Goal: Transaction & Acquisition: Register for event/course

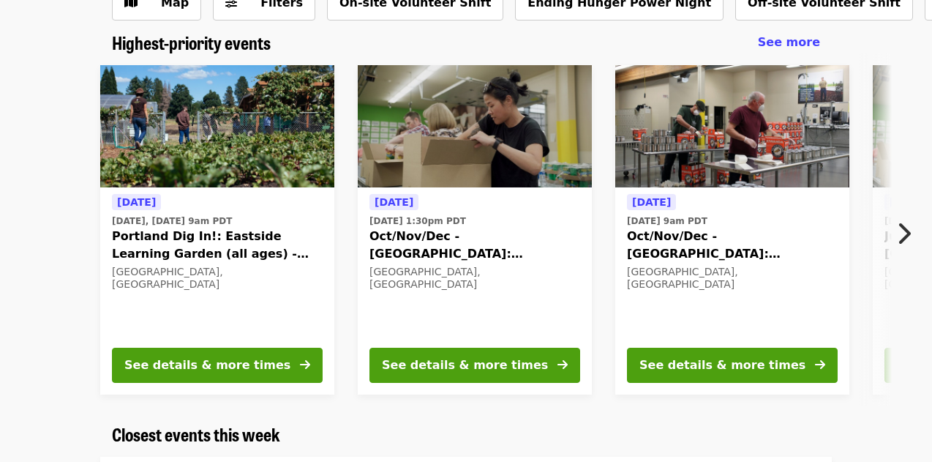
scroll to position [112, 0]
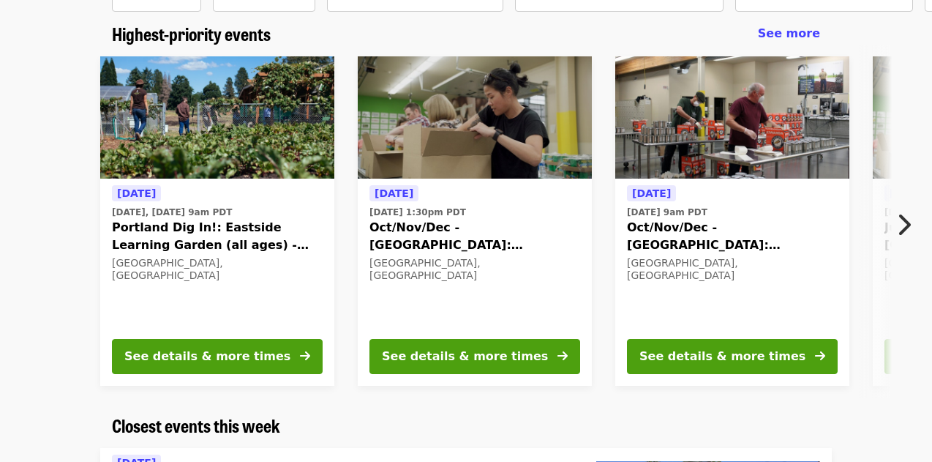
click at [901, 231] on icon "chevron-right icon" at bounding box center [903, 225] width 15 height 28
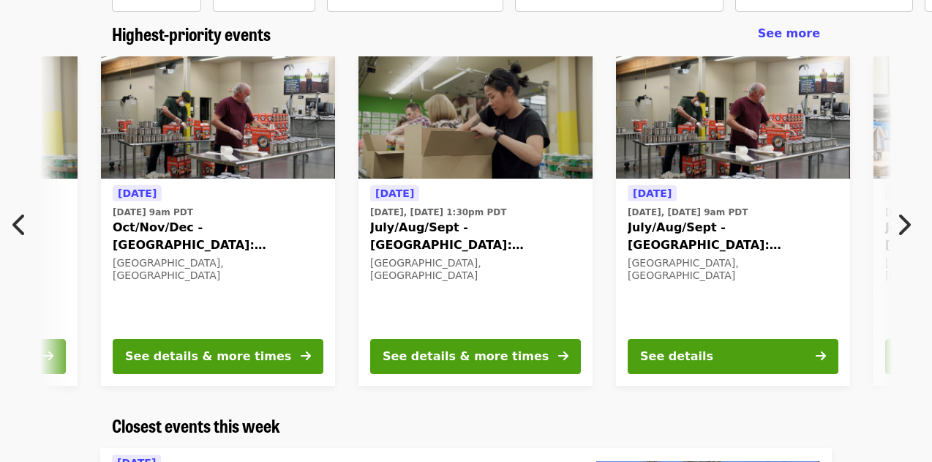
scroll to position [0, 530]
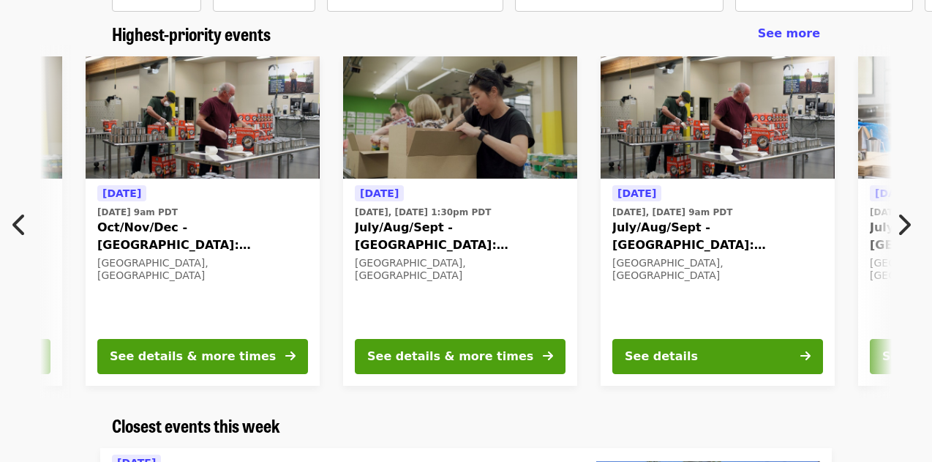
click at [901, 231] on icon "chevron-right icon" at bounding box center [903, 225] width 15 height 28
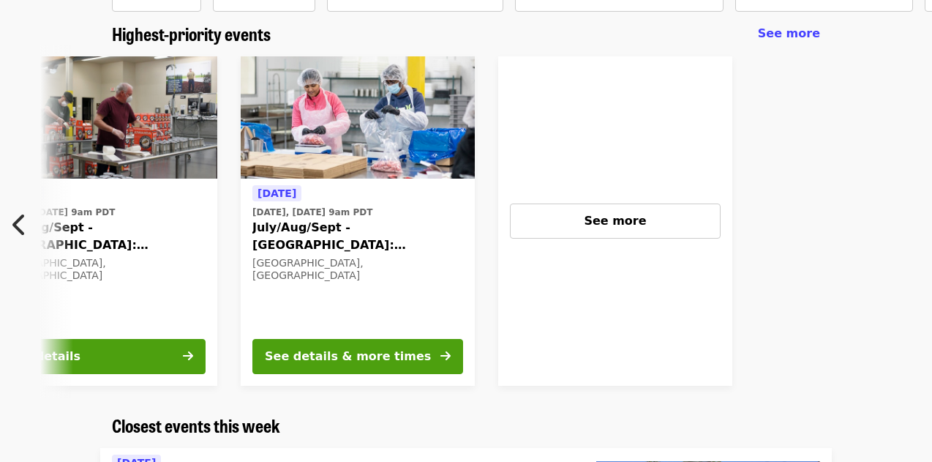
scroll to position [0, 1152]
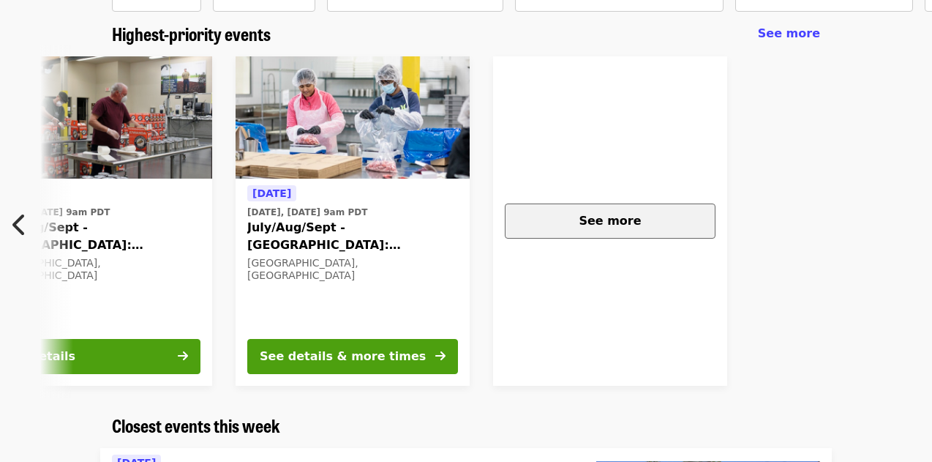
click at [657, 218] on div "See more" at bounding box center [610, 221] width 186 height 18
click at [633, 219] on span "See more" at bounding box center [610, 221] width 62 height 14
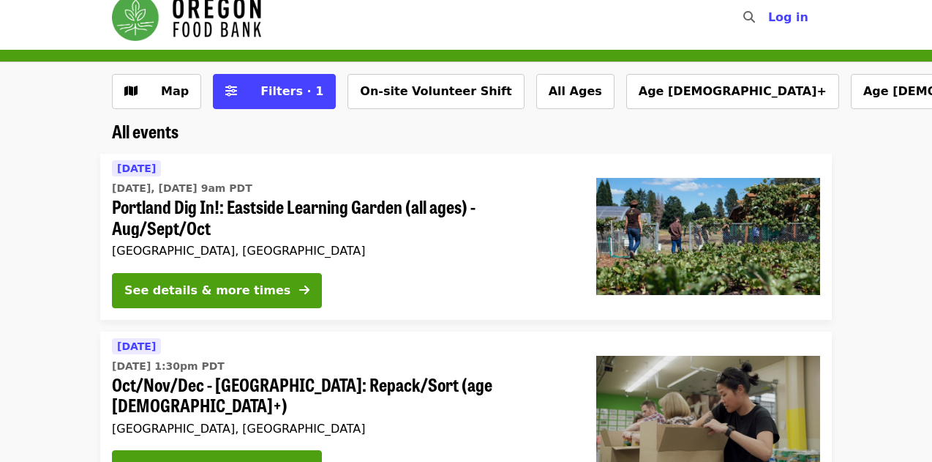
scroll to position [18, 0]
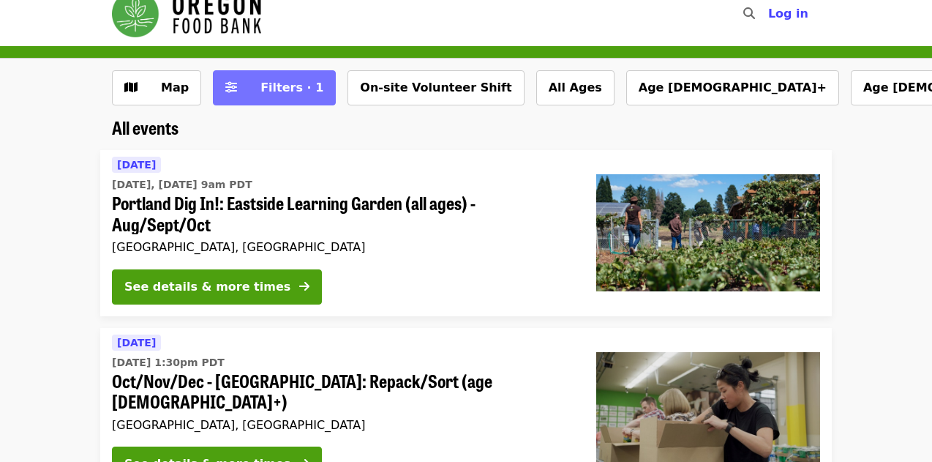
click at [287, 91] on span "Filters · 1" at bounding box center [291, 87] width 63 height 14
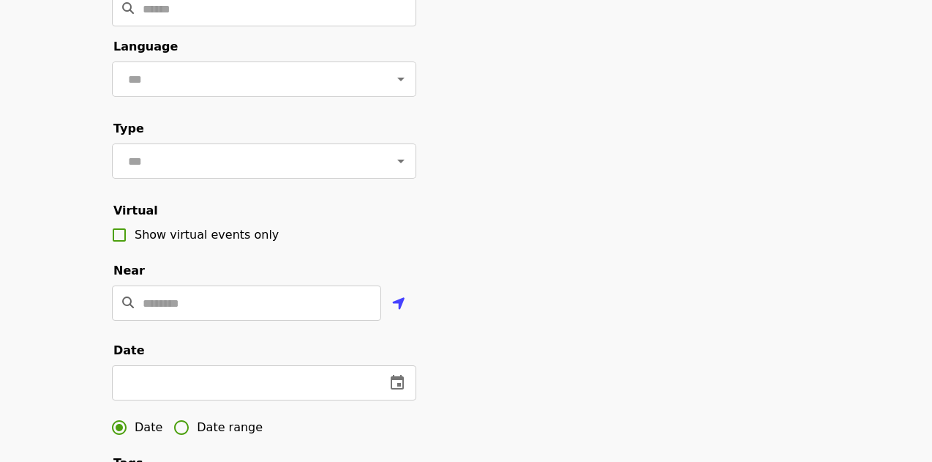
scroll to position [0, 0]
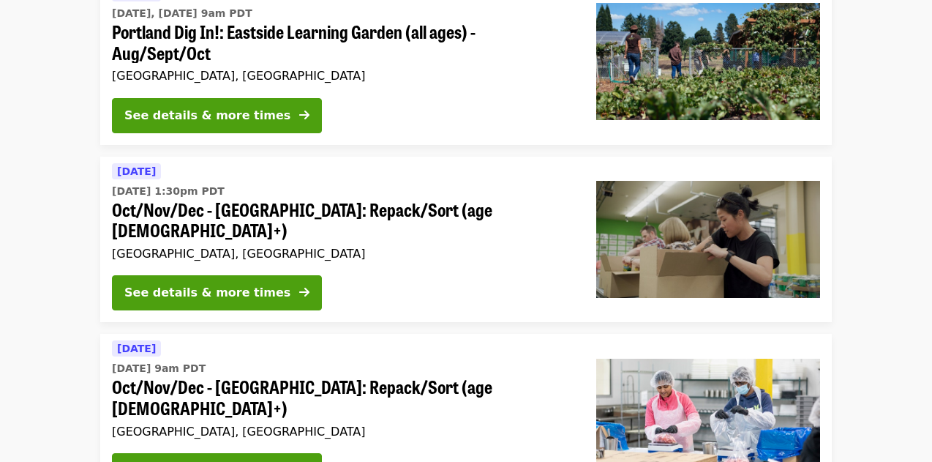
scroll to position [212, 0]
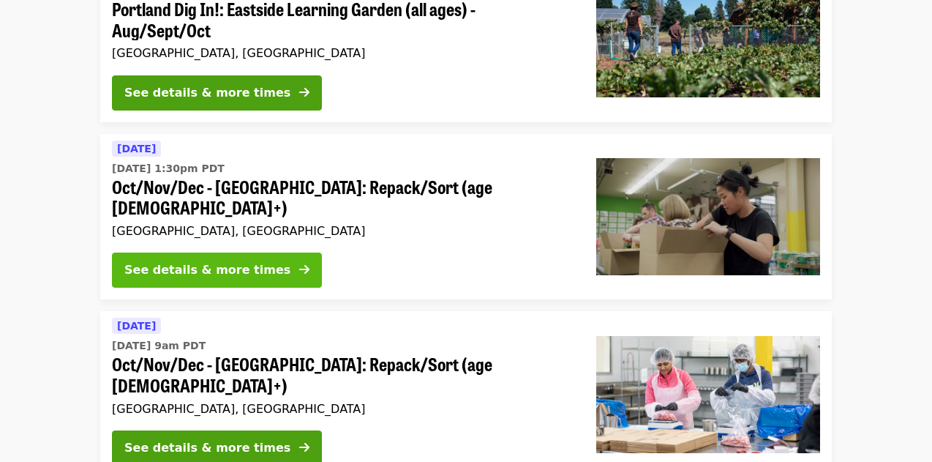
click at [190, 261] on div "See details & more times" at bounding box center [207, 270] width 166 height 18
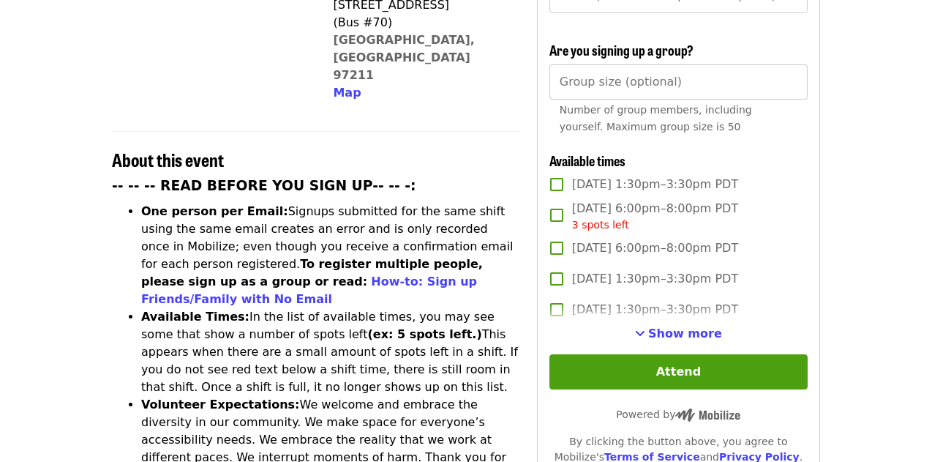
scroll to position [452, 0]
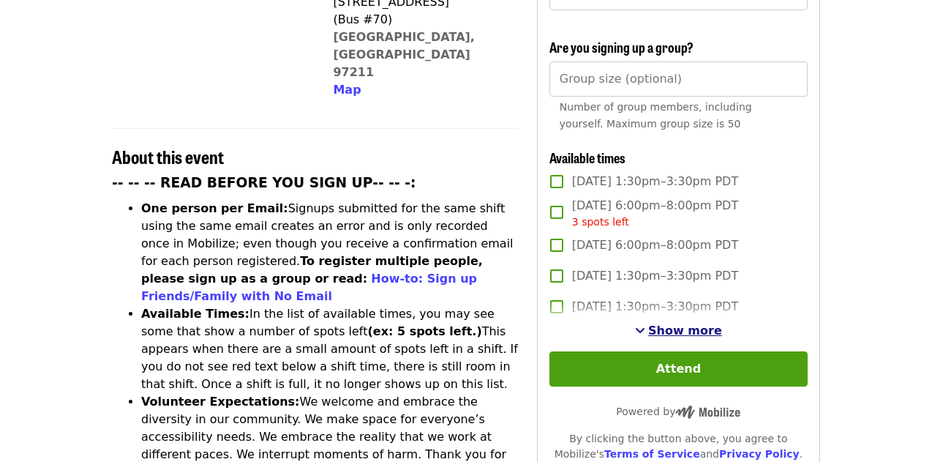
click at [715, 323] on span "Show more" at bounding box center [685, 330] width 74 height 14
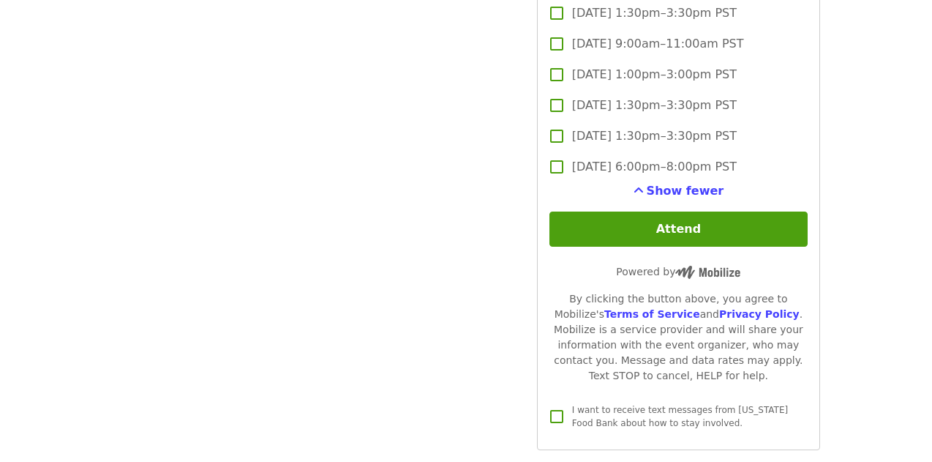
scroll to position [3273, 0]
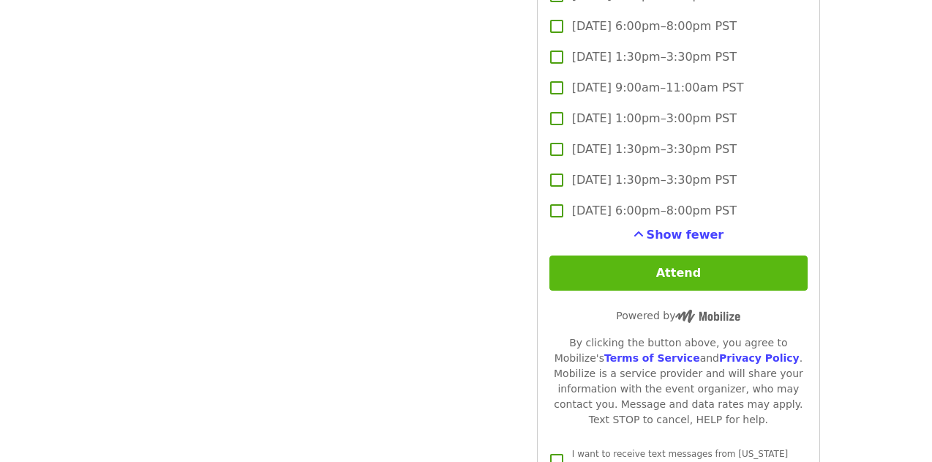
click at [676, 255] on button "Attend" at bounding box center [678, 272] width 258 height 35
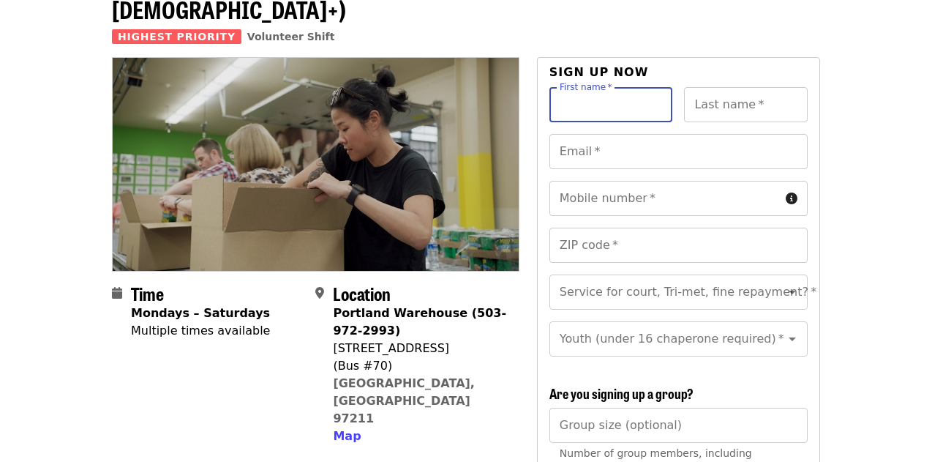
scroll to position [105, 0]
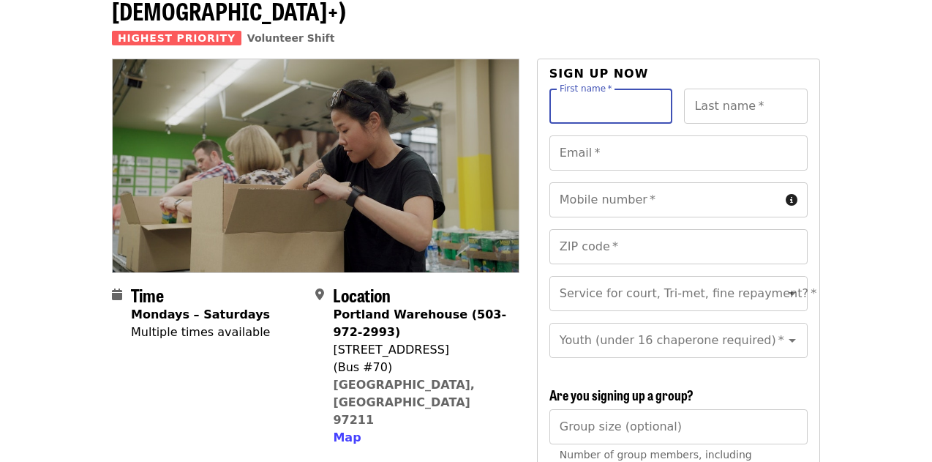
click at [618, 89] on input "First name   *" at bounding box center [611, 106] width 124 height 35
type input "*****"
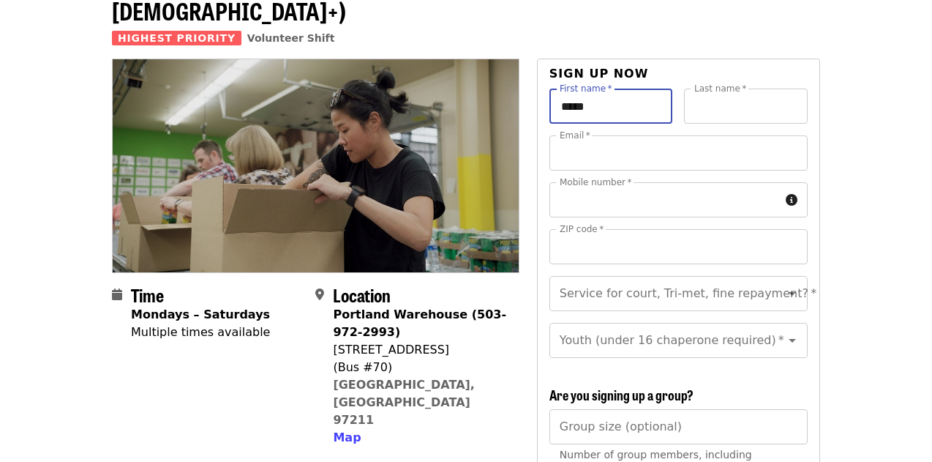
type input "***"
type input "**********"
type input "*****"
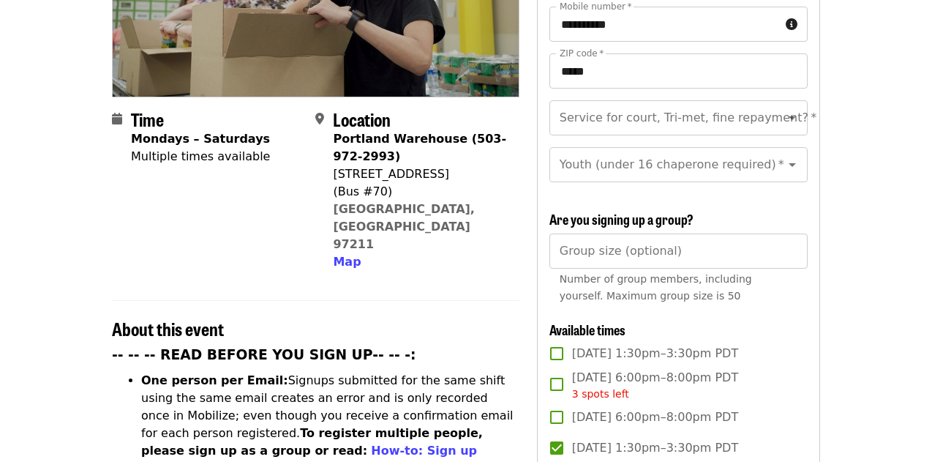
scroll to position [290, 0]
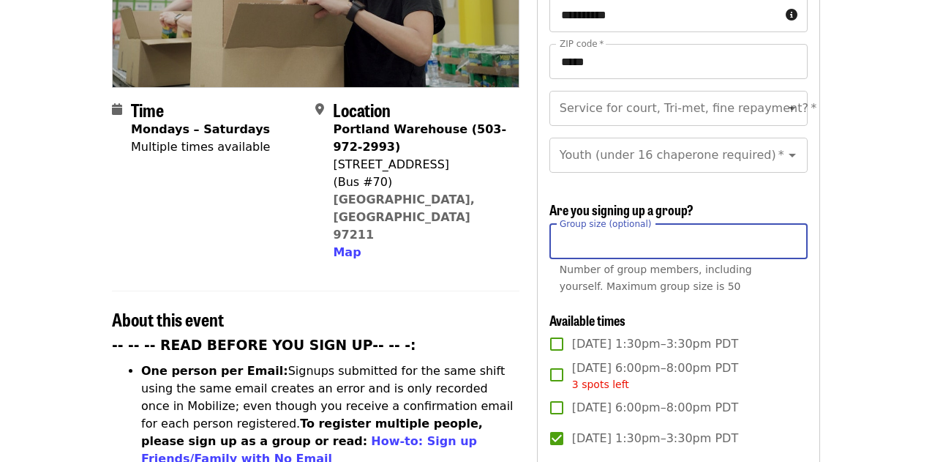
click at [665, 224] on input "Group size (optional)" at bounding box center [678, 241] width 258 height 35
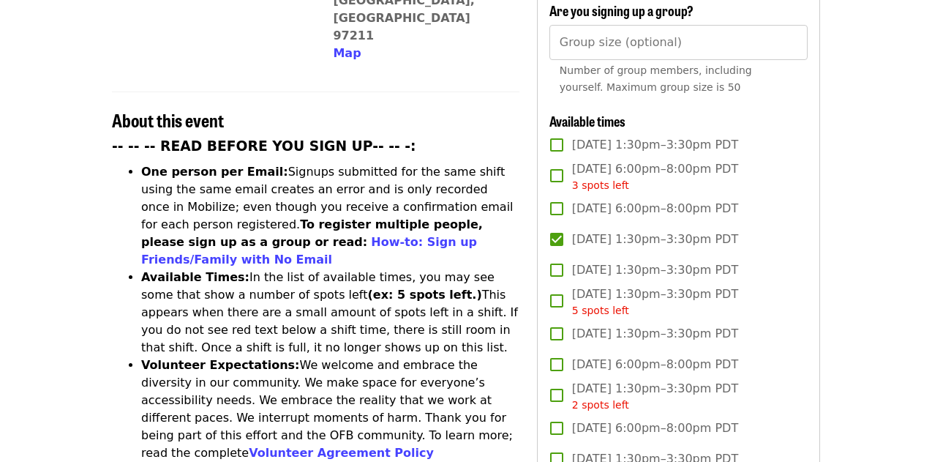
scroll to position [490, 0]
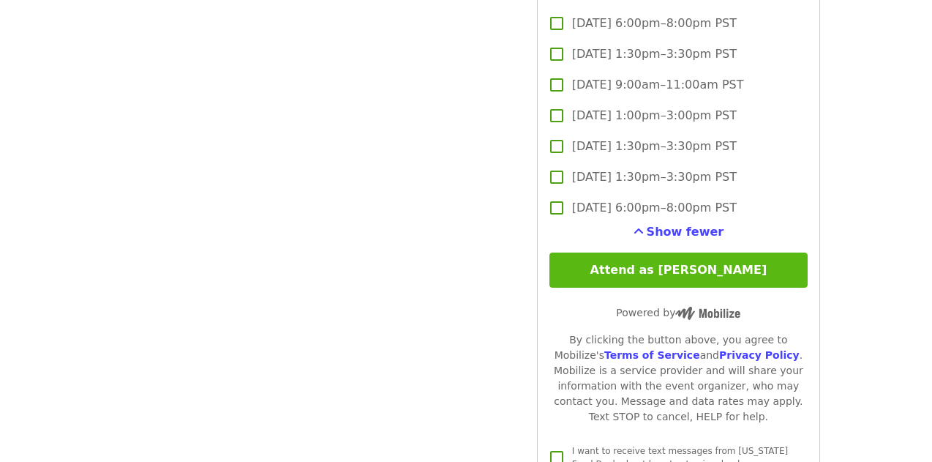
click at [688, 252] on button "Attend as [PERSON_NAME]" at bounding box center [678, 269] width 258 height 35
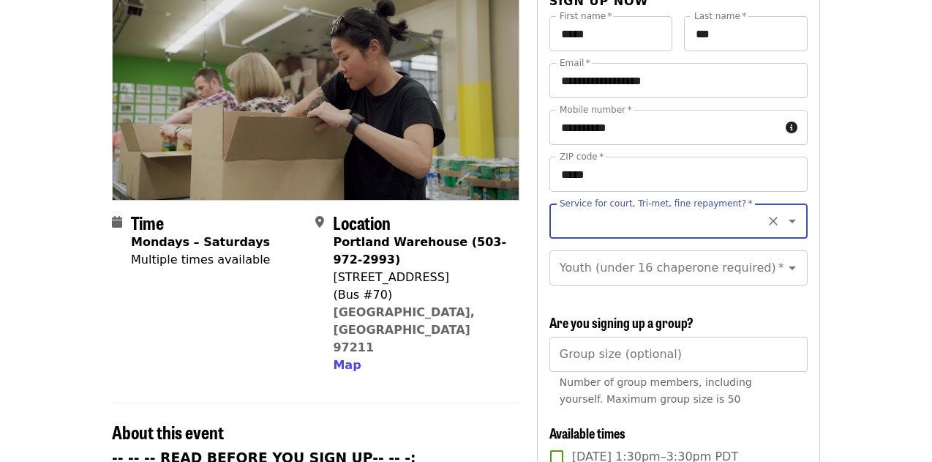
scroll to position [154, 0]
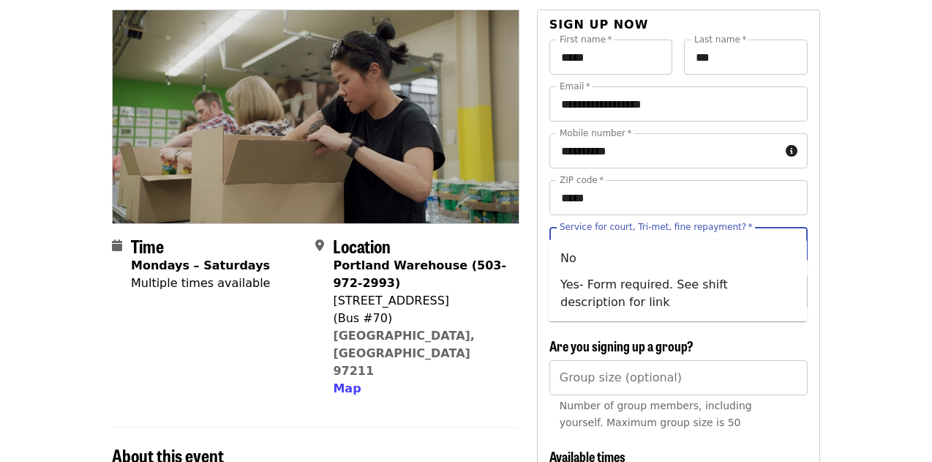
click at [629, 230] on input "Service for court, Tri-met, fine repayment?   *" at bounding box center [660, 244] width 199 height 28
click at [567, 255] on li "No" at bounding box center [678, 258] width 258 height 26
type input "**"
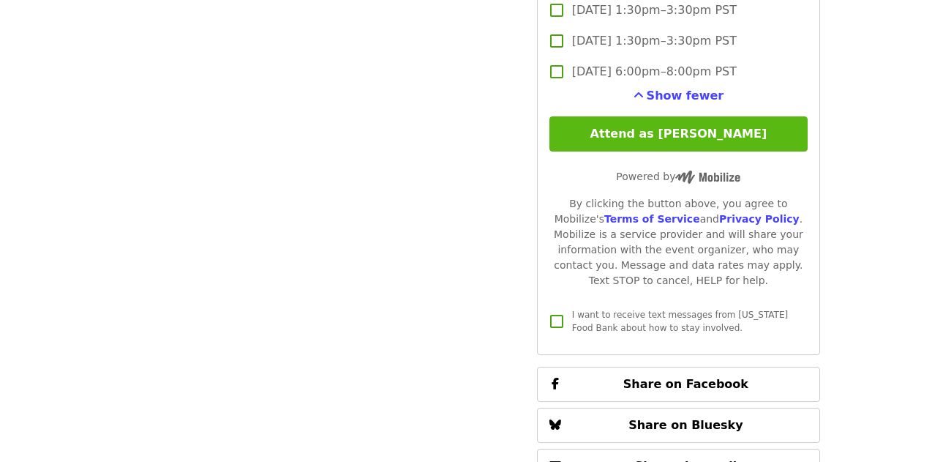
click at [676, 116] on button "Attend as [PERSON_NAME]" at bounding box center [678, 133] width 258 height 35
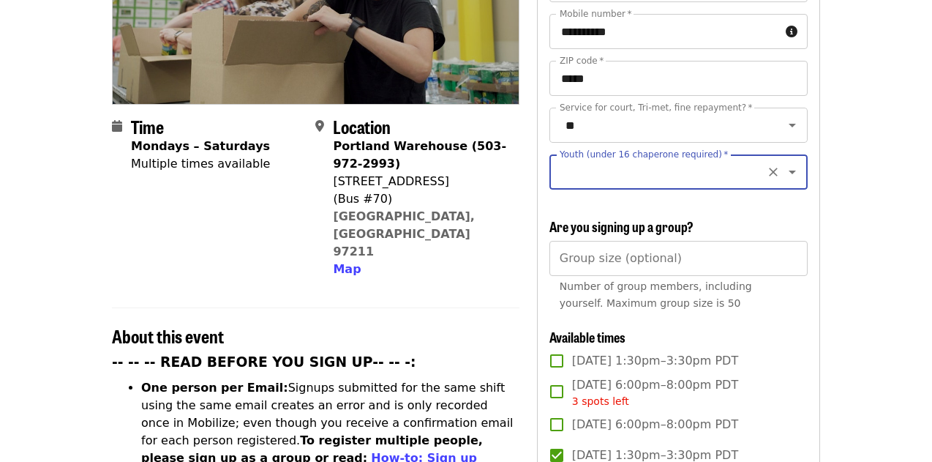
scroll to position [258, 0]
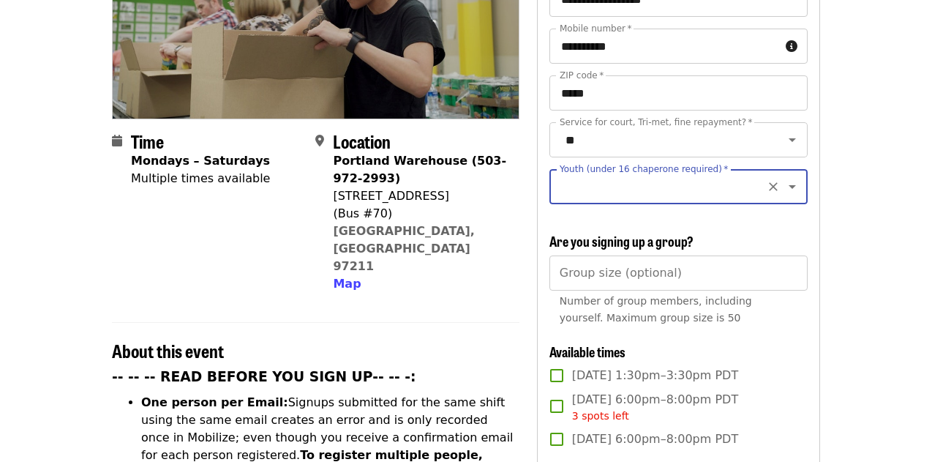
click at [735, 173] on input "Youth (under 16 chaperone required)   *" at bounding box center [660, 187] width 199 height 28
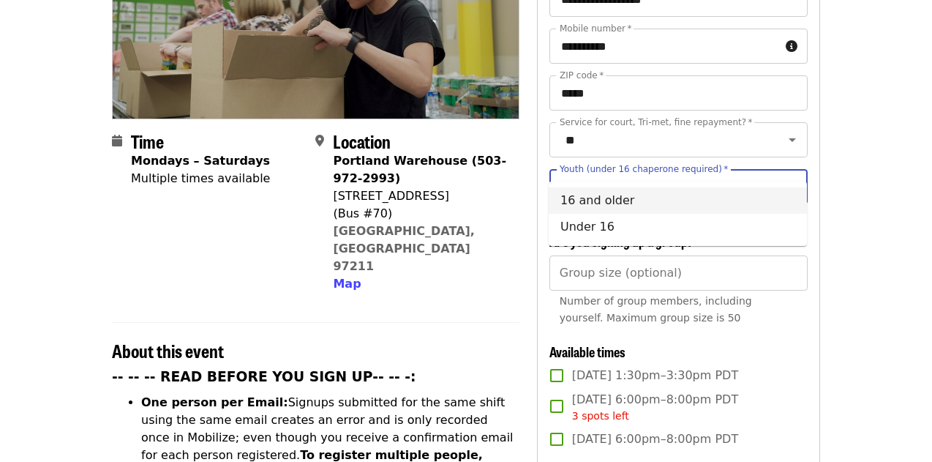
click at [563, 204] on li "16 and older" at bounding box center [678, 200] width 258 height 26
type input "**********"
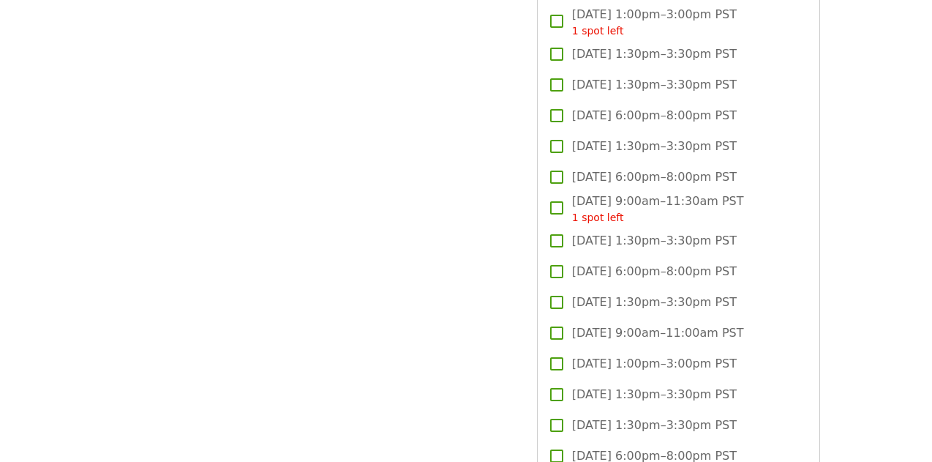
scroll to position [3222, 0]
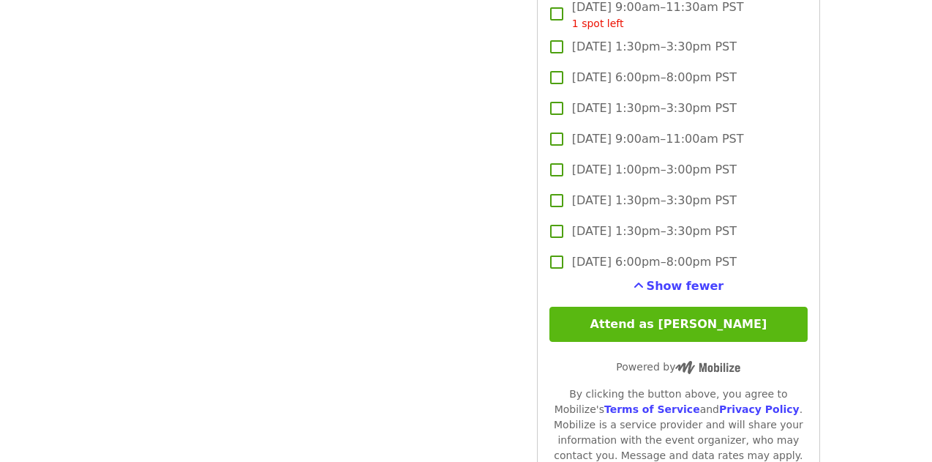
click at [718, 306] on button "Attend as [PERSON_NAME]" at bounding box center [678, 323] width 258 height 35
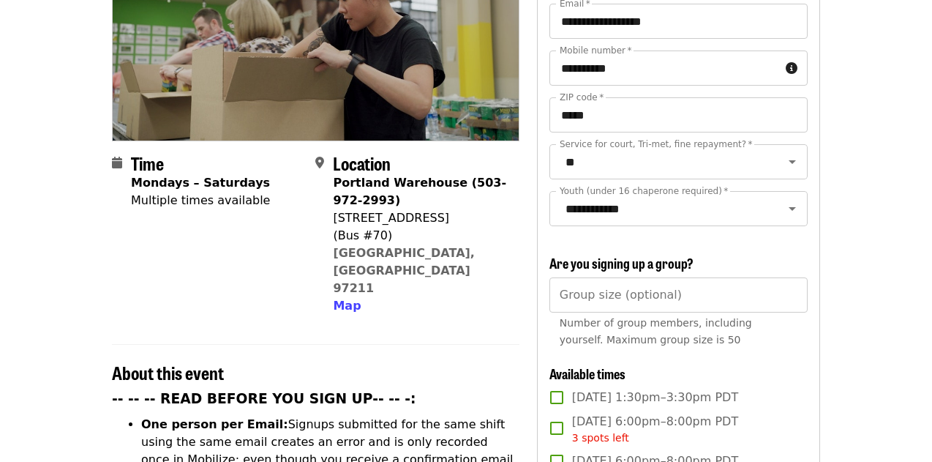
scroll to position [0, 0]
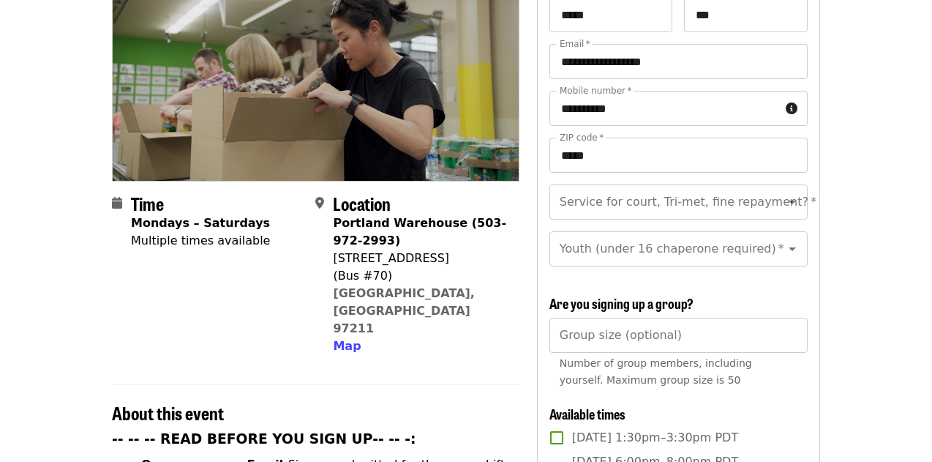
scroll to position [197, 0]
